Goal: Task Accomplishment & Management: Manage account settings

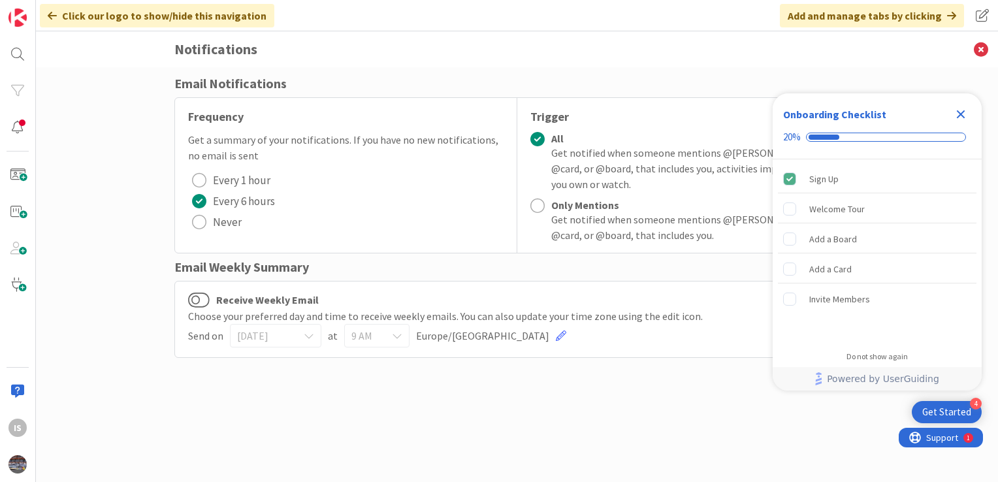
click at [960, 112] on icon "Close Checklist" at bounding box center [961, 114] width 16 height 16
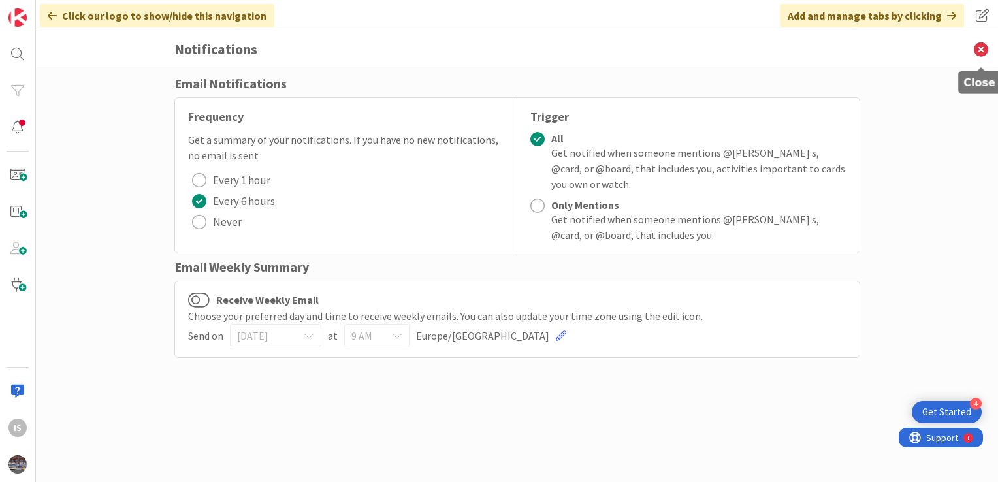
click at [983, 46] on icon at bounding box center [981, 49] width 34 height 36
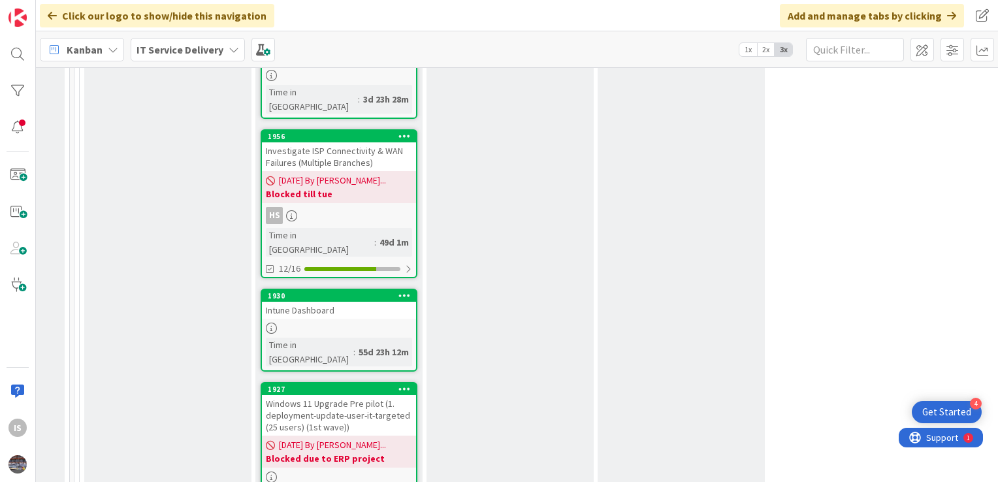
scroll to position [1815, 833]
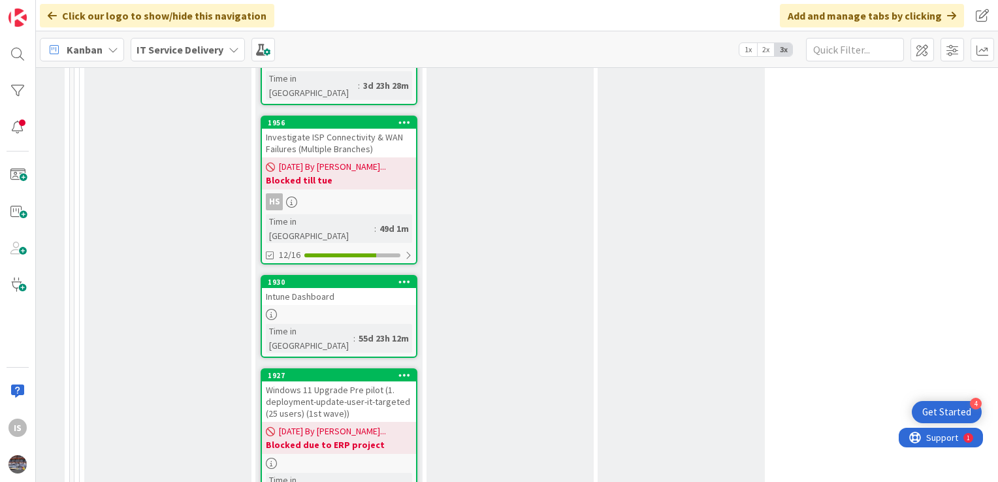
click at [292, 288] on div "Intune Dashboard" at bounding box center [339, 296] width 154 height 17
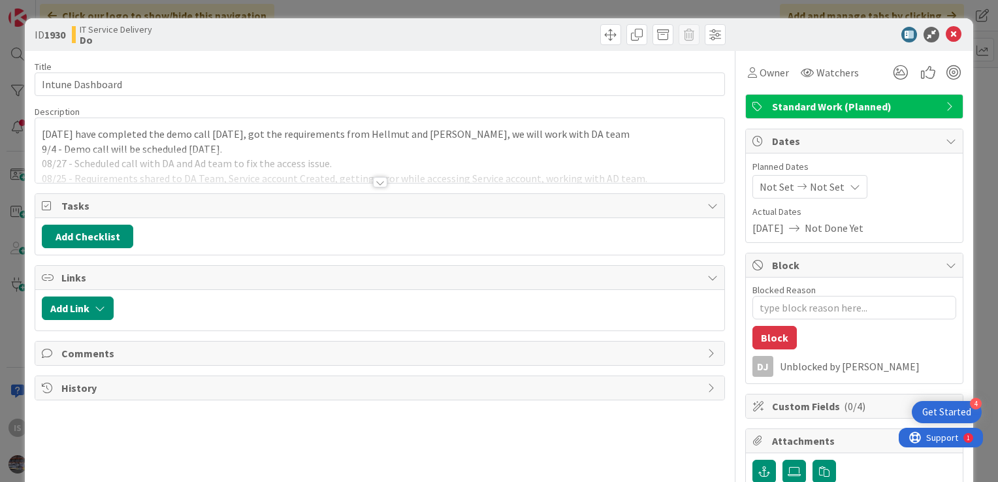
type textarea "x"
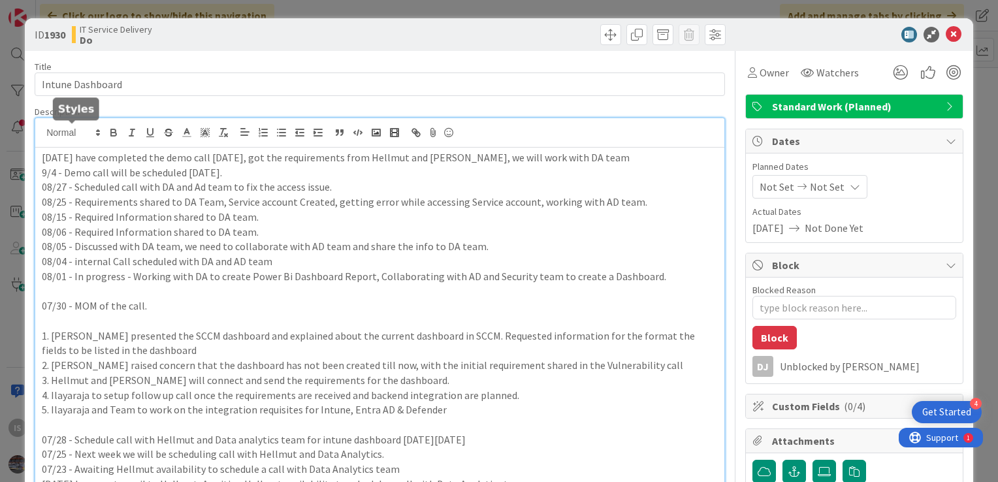
click at [42, 133] on div "IS [PERSON_NAME] s just joined [DATE] have completed the demo call [DATE], got …" at bounding box center [379, 452] width 689 height 668
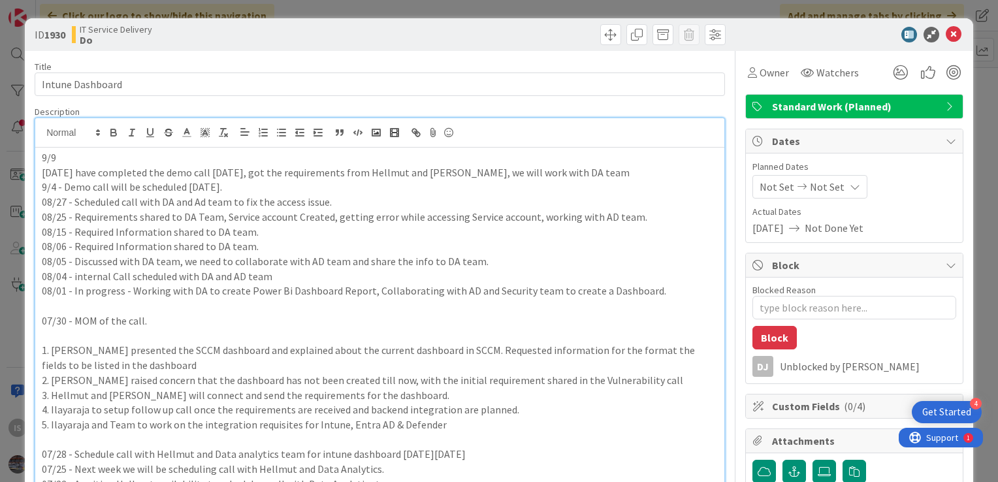
click at [72, 156] on p "9/9" at bounding box center [380, 157] width 676 height 15
click at [70, 157] on p "9/9 -" at bounding box center [380, 157] width 676 height 15
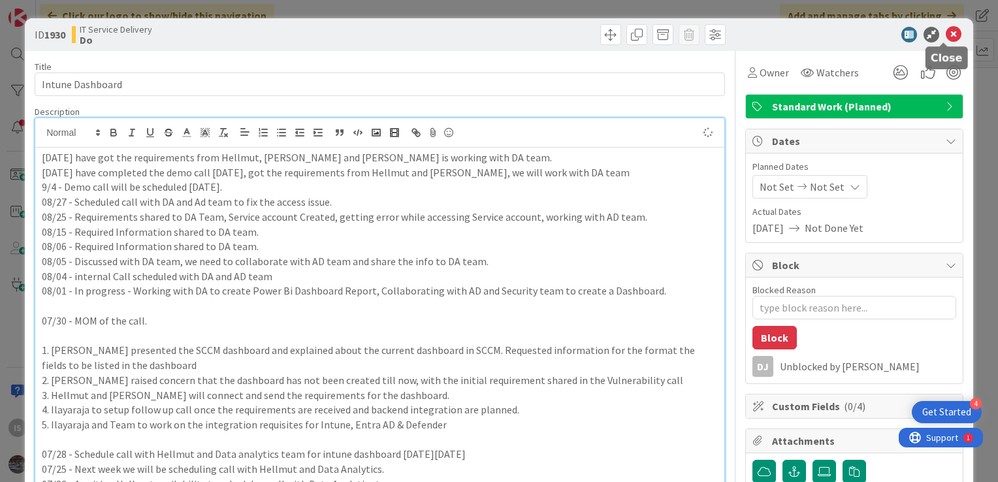
type textarea "x"
click at [947, 32] on icon at bounding box center [954, 35] width 16 height 16
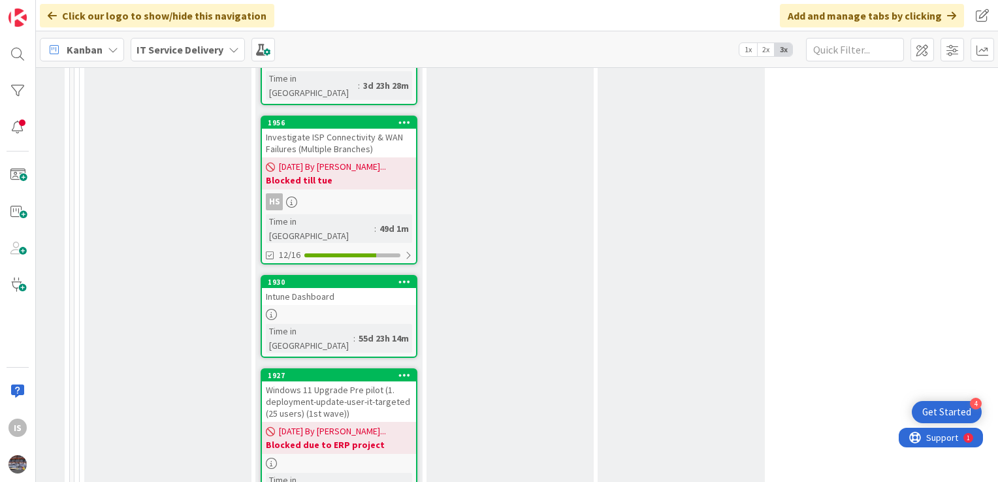
click at [313, 381] on div "Windows 11 Upgrade Pre pilot (1. deployment-update-user-it-targeted (25 users) …" at bounding box center [339, 401] width 154 height 40
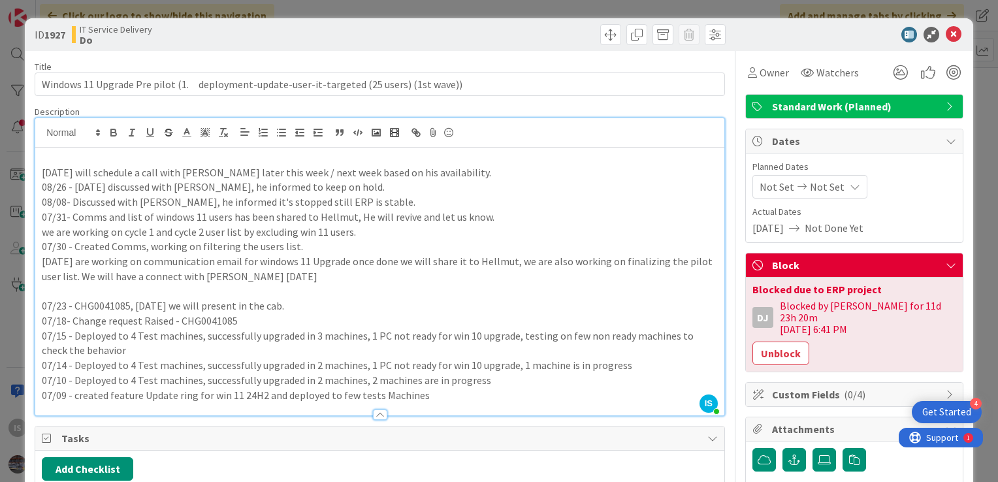
click at [39, 131] on div "IS Ilayaraja s just joined 09/8 - We will schedule a call with Hellmut later th…" at bounding box center [379, 266] width 689 height 297
click at [458, 171] on p "09/8 - We will schedule a call with Hellmut later this week / next week based o…" at bounding box center [380, 172] width 676 height 15
click at [73, 156] on p "09/9-" at bounding box center [380, 157] width 676 height 15
click at [946, 34] on icon at bounding box center [954, 35] width 16 height 16
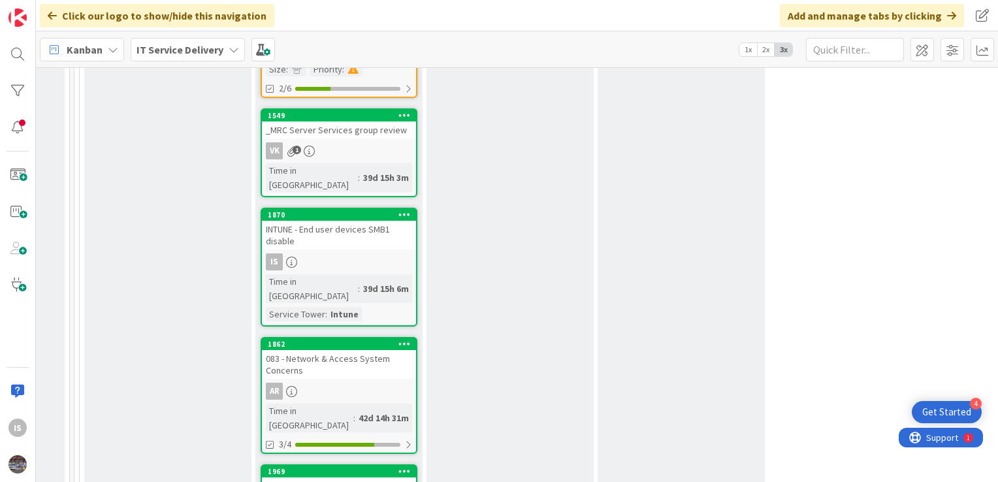
scroll to position [1223, 833]
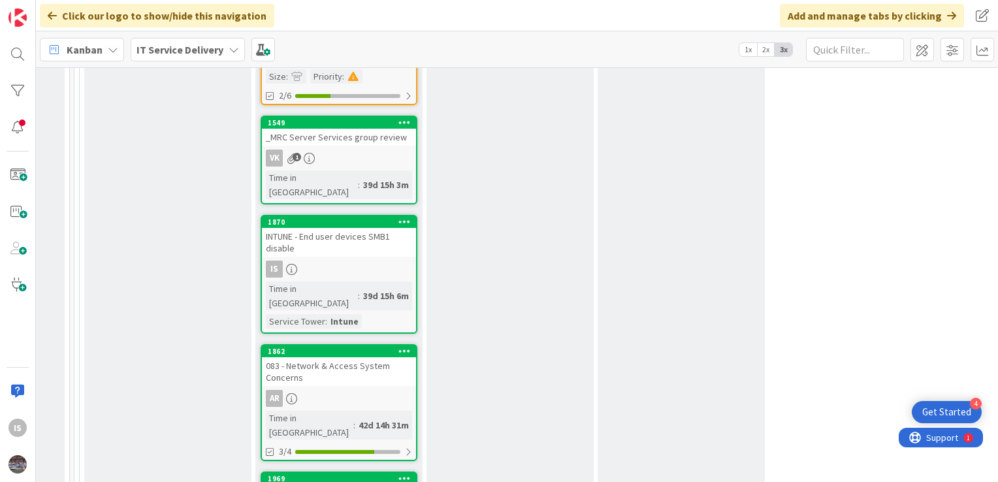
click at [332, 228] on div "INTUNE - End user devices SMB1 disable" at bounding box center [339, 242] width 154 height 29
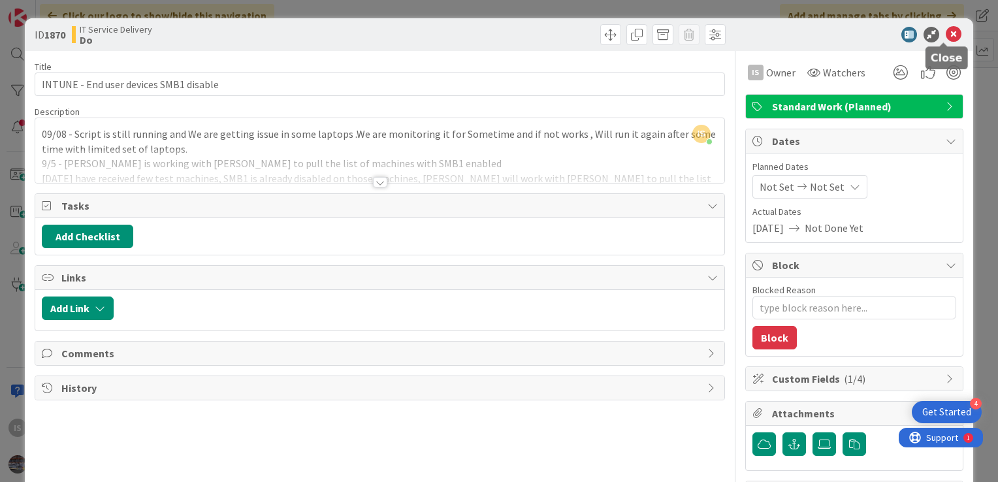
click at [946, 33] on icon at bounding box center [954, 35] width 16 height 16
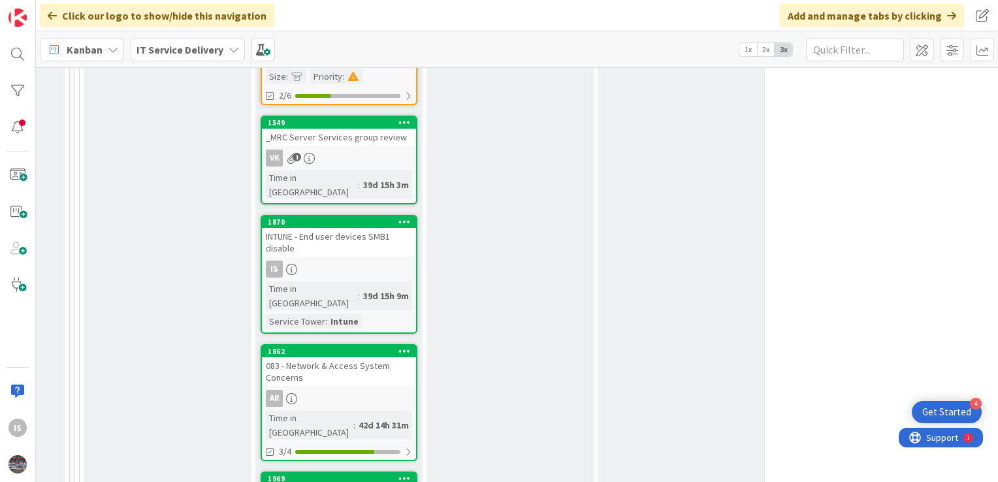
click at [319, 228] on div "INTUNE - End user devices SMB1 disable" at bounding box center [339, 242] width 154 height 29
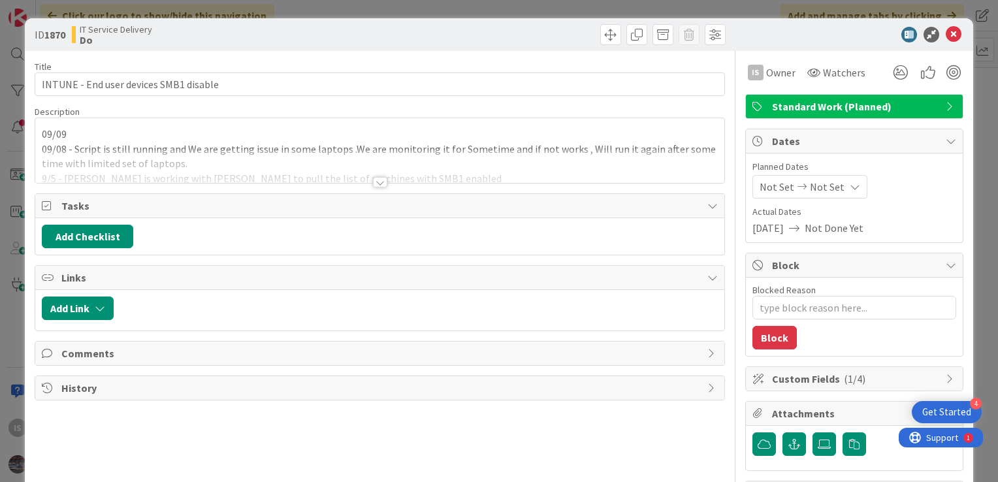
type textarea "x"
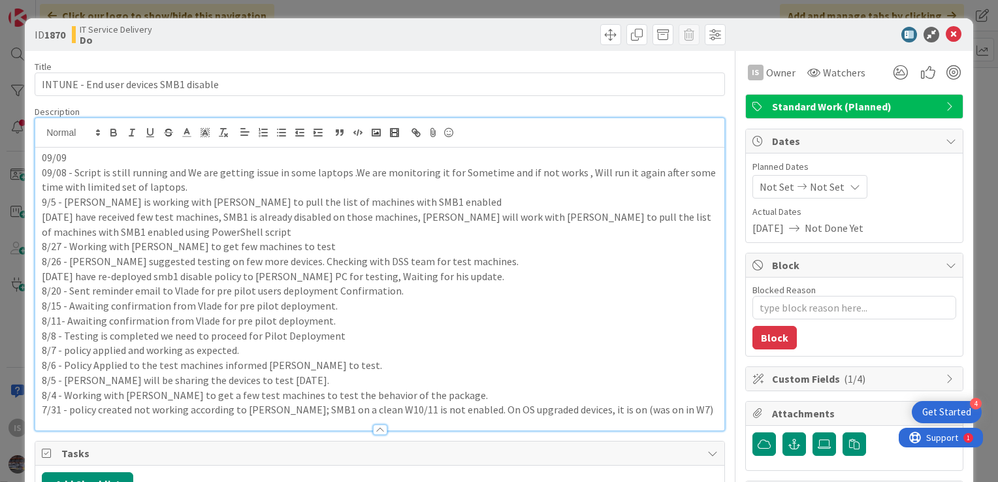
click at [77, 136] on div "09/09 09/08 - Script is still running and We are getting issue in some laptops …" at bounding box center [379, 274] width 689 height 312
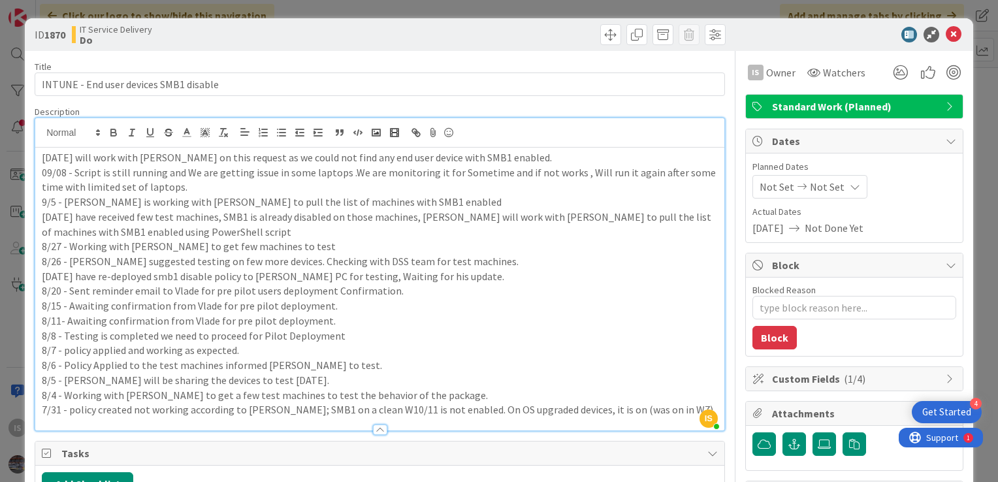
type textarea "x"
click at [946, 29] on icon at bounding box center [954, 35] width 16 height 16
